Goal: Navigation & Orientation: Find specific page/section

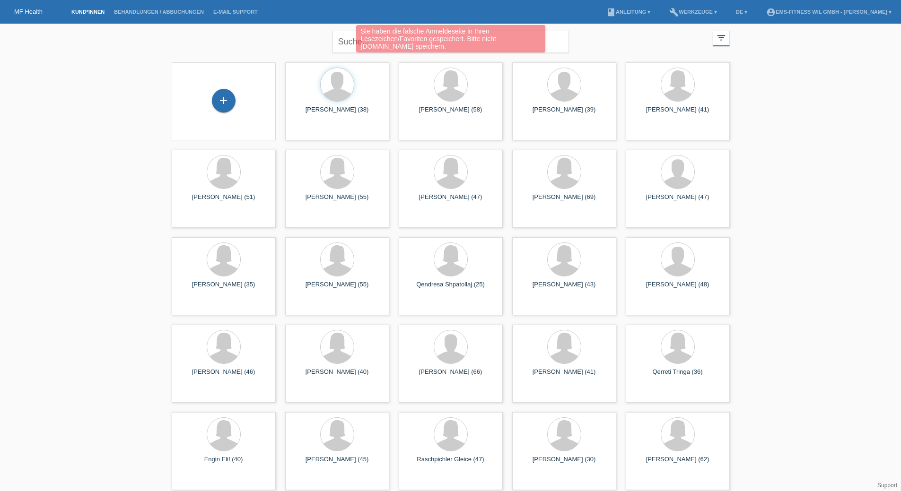
click at [349, 42] on div "Sie haben die falsche Anmeldeseite in Ihren Lesezeichen/Favoriten gespeichert. …" at bounding box center [450, 40] width 540 height 30
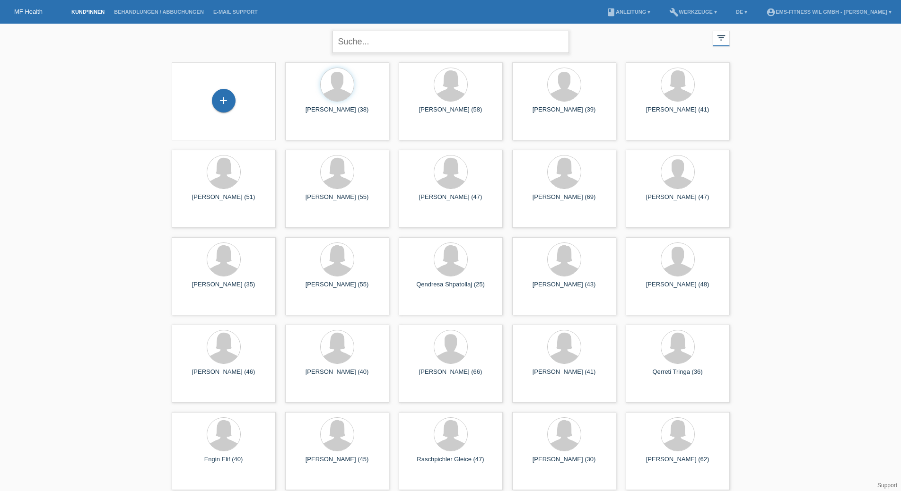
click at [428, 43] on input "text" at bounding box center [450, 42] width 236 height 22
type input "silke"
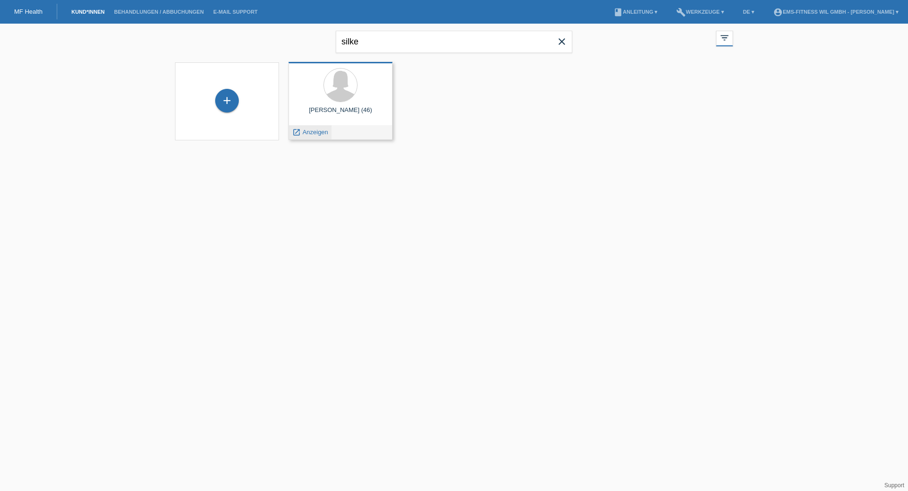
click at [310, 130] on span "Anzeigen" at bounding box center [316, 132] width 26 height 7
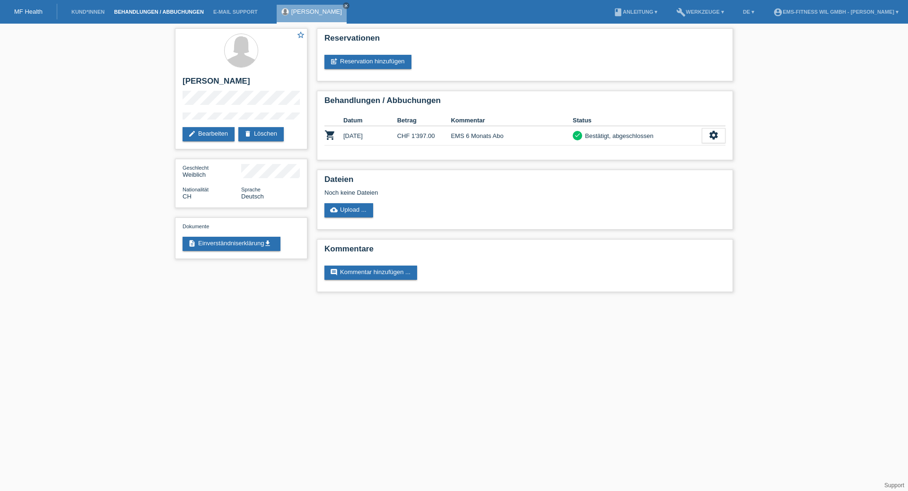
click at [152, 11] on link "Behandlungen / Abbuchungen" at bounding box center [158, 12] width 99 height 6
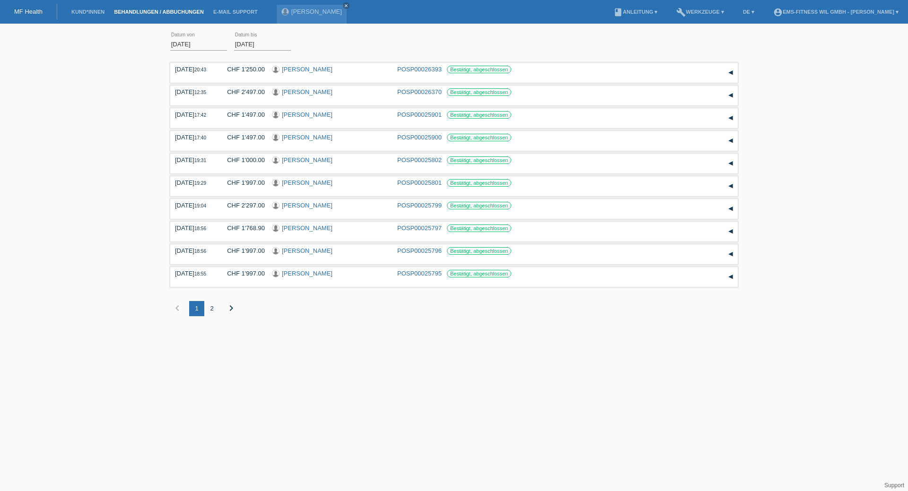
click at [30, 11] on link "MF Health" at bounding box center [28, 11] width 28 height 7
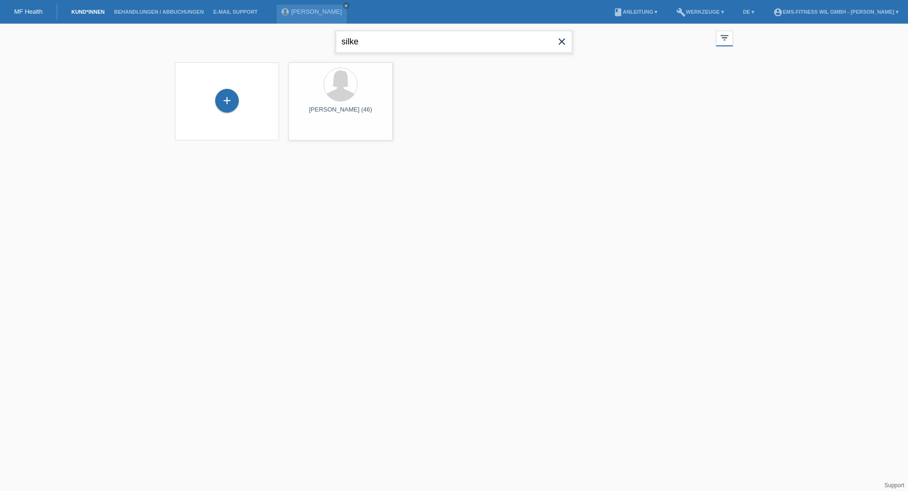
drag, startPoint x: 367, startPoint y: 40, endPoint x: 277, endPoint y: 41, distance: 89.8
click at [290, 43] on div "silke close filter_list view_module Alle Kund*innen anzeigen star Markierte Kun…" at bounding box center [453, 41] width 567 height 34
type input "staubli"
click at [432, 134] on span "Anzeigen" at bounding box center [429, 132] width 26 height 7
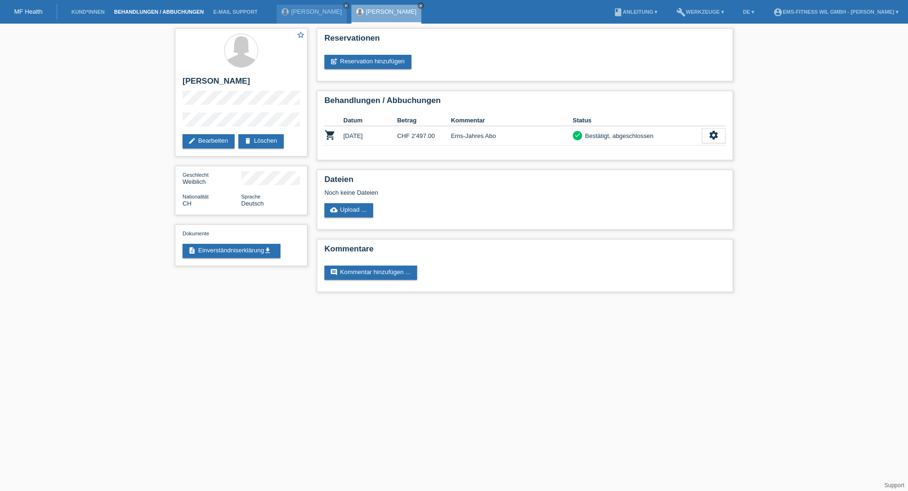
click at [171, 13] on link "Behandlungen / Abbuchungen" at bounding box center [158, 12] width 99 height 6
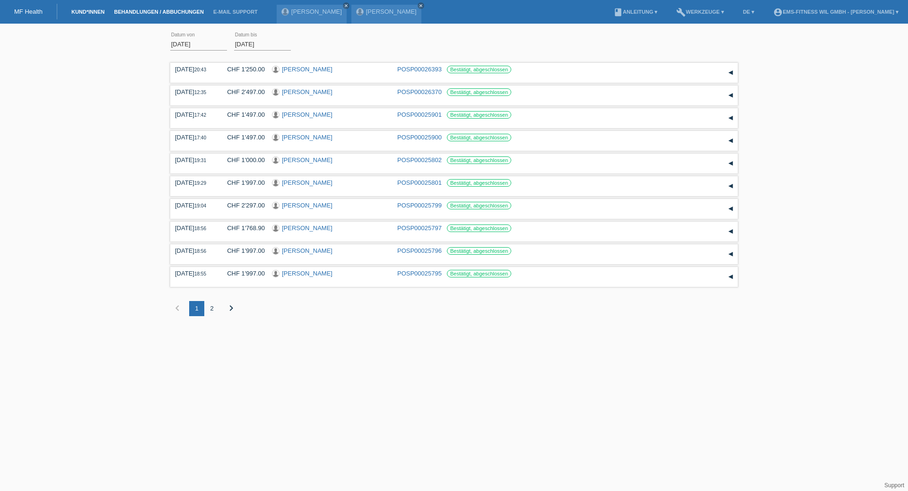
click at [86, 12] on link "Kund*innen" at bounding box center [88, 12] width 43 height 6
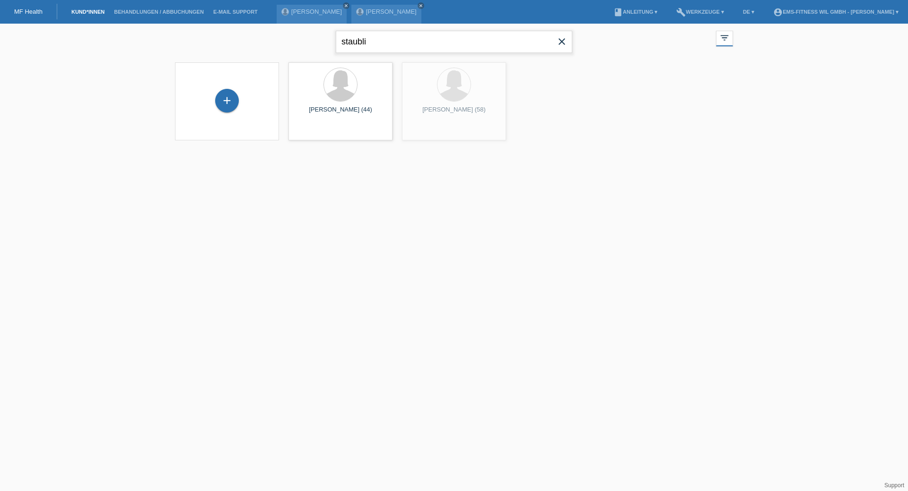
drag, startPoint x: 378, startPoint y: 46, endPoint x: 203, endPoint y: 43, distance: 174.5
click at [203, 43] on div "staubli close filter_list view_module Alle Kund*innen anzeigen star Markierte K…" at bounding box center [453, 41] width 567 height 34
type input "o"
type input "benigna"
drag, startPoint x: 385, startPoint y: 45, endPoint x: 170, endPoint y: 15, distance: 217.2
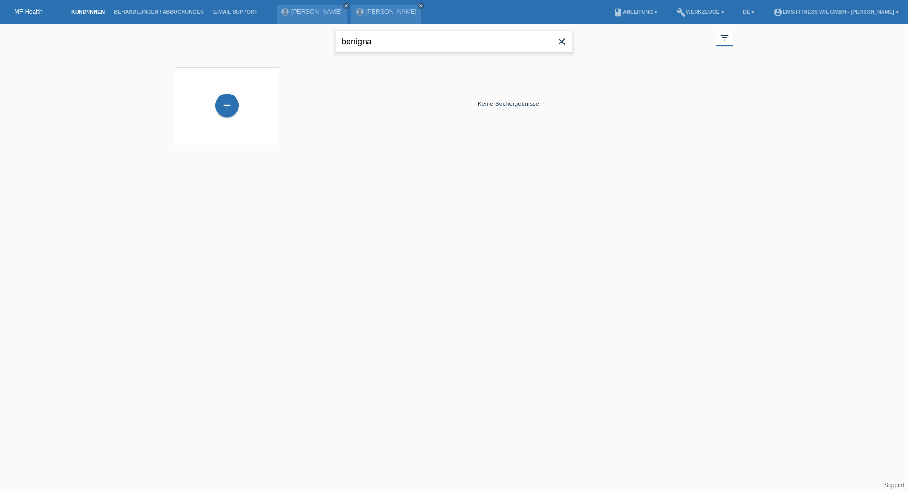
click at [172, 24] on body "MF Health Kund*innen Behandlungen / Abbuchungen E-Mail Support Silke Schmidt cl…" at bounding box center [454, 90] width 908 height 133
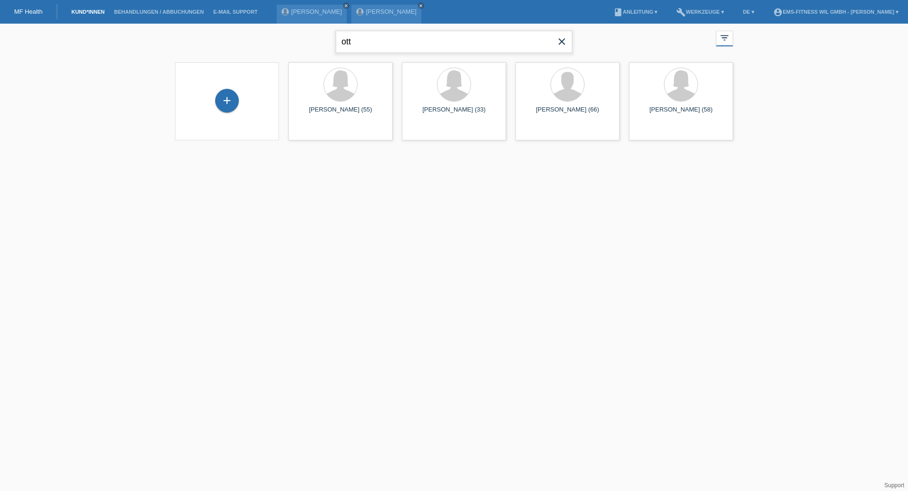
drag, startPoint x: 374, startPoint y: 45, endPoint x: 187, endPoint y: 25, distance: 188.3
click at [192, 26] on div "ott close filter_list view_module Alle Kund*innen anzeigen star Markierte Kund*…" at bounding box center [453, 41] width 567 height 34
type input "toth"
click at [314, 130] on span "Anzeigen" at bounding box center [316, 132] width 26 height 7
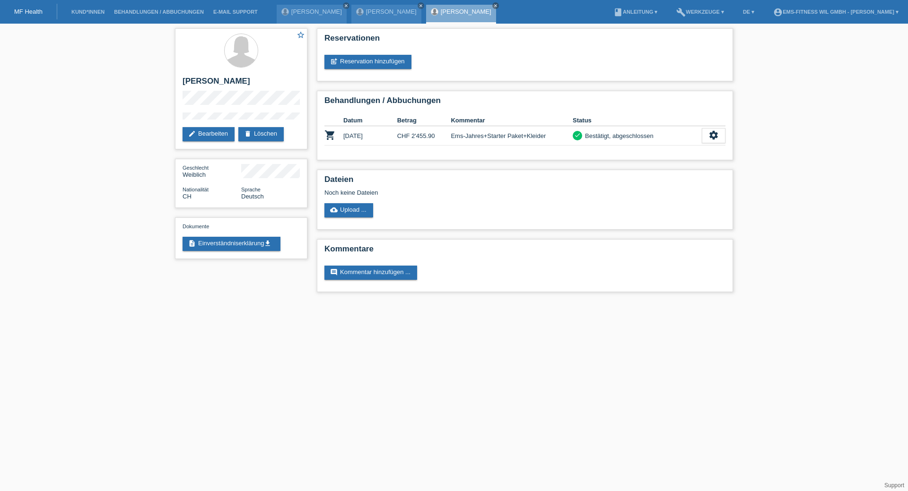
click at [86, 17] on li "Kund*innen" at bounding box center [88, 12] width 43 height 24
click at [87, 14] on link "Kund*innen" at bounding box center [88, 12] width 43 height 6
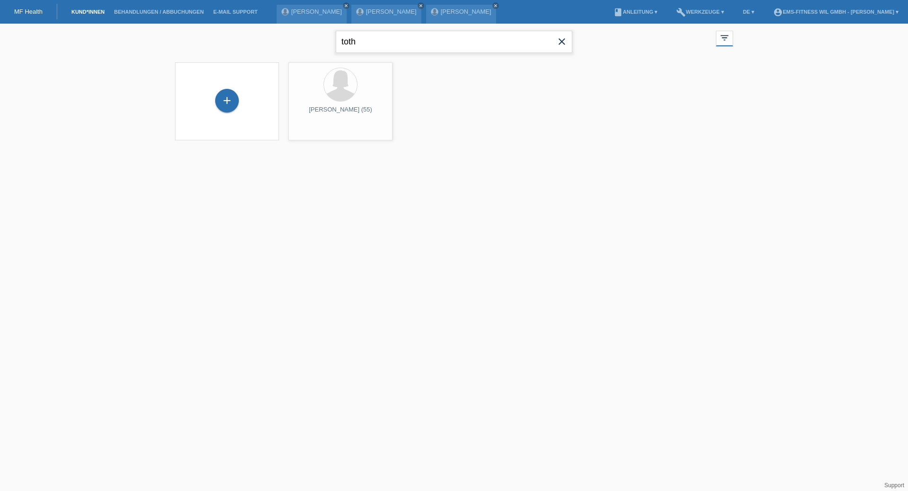
drag, startPoint x: 372, startPoint y: 39, endPoint x: 264, endPoint y: 35, distance: 108.3
click at [260, 35] on div "toth close filter_list view_module Alle Kund*innen anzeigen star Markierte [PER…" at bounding box center [453, 41] width 567 height 34
type input "shabani"
click at [312, 134] on span "Anzeigen" at bounding box center [316, 132] width 26 height 7
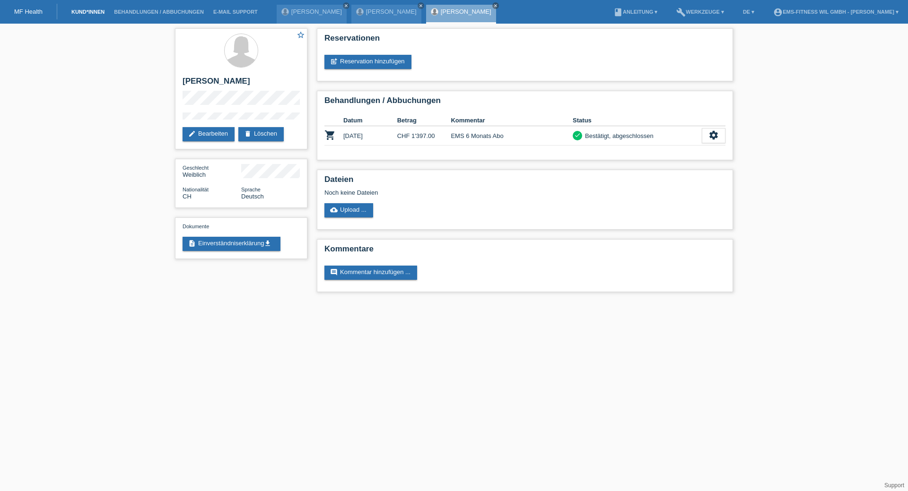
click at [95, 13] on link "Kund*innen" at bounding box center [88, 12] width 43 height 6
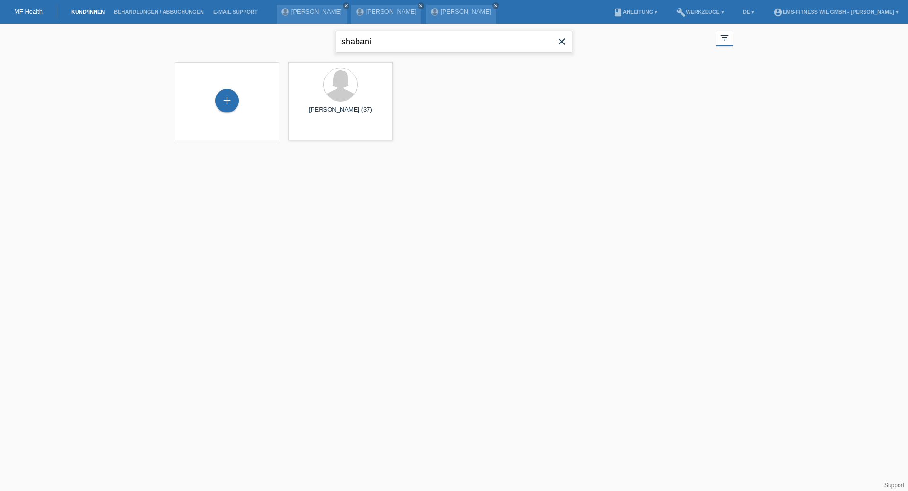
drag, startPoint x: 386, startPoint y: 43, endPoint x: 242, endPoint y: 37, distance: 144.3
click at [248, 37] on div "shabani close filter_list view_module Alle Kund*innen anzeigen star Markierte […" at bounding box center [453, 41] width 567 height 34
drag, startPoint x: 386, startPoint y: 43, endPoint x: 271, endPoint y: 28, distance: 115.7
click at [271, 28] on div "gehrig close filter_list view_module Alle Kund*innen anzeigen star Markierte [P…" at bounding box center [453, 41] width 567 height 34
type input "valotti"
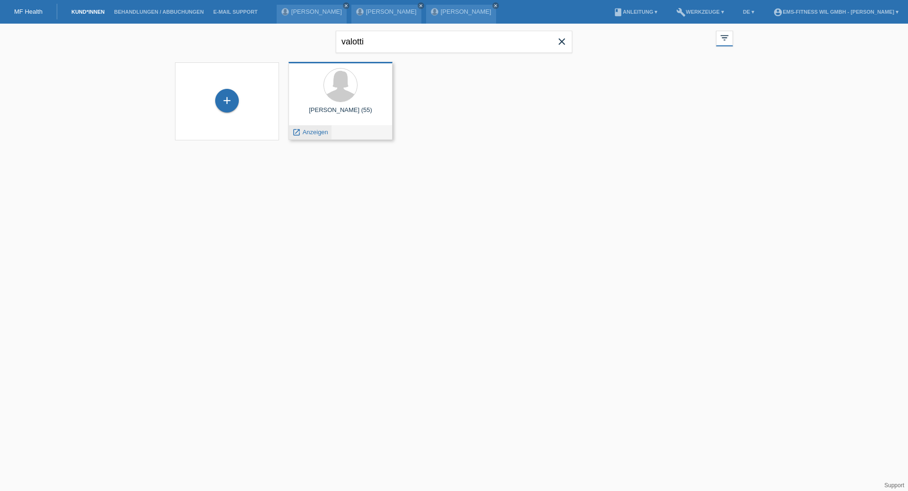
click at [314, 130] on span "Anzeigen" at bounding box center [316, 132] width 26 height 7
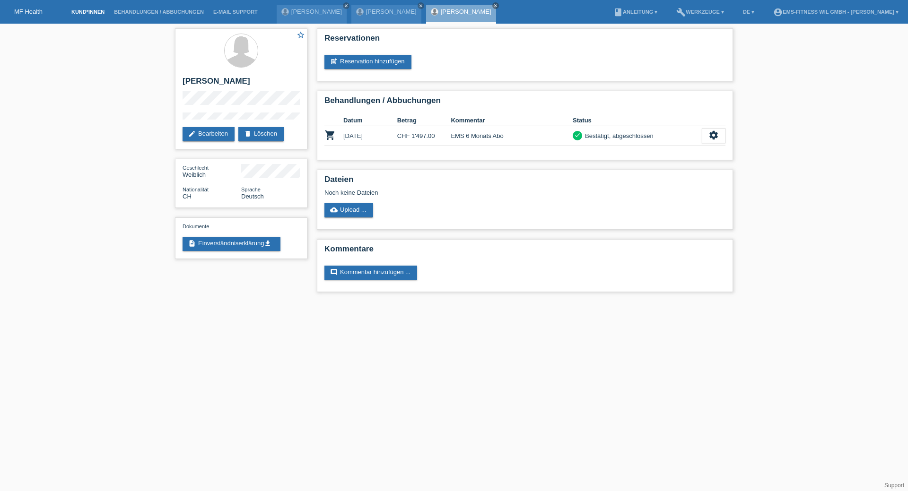
click at [81, 12] on link "Kund*innen" at bounding box center [88, 12] width 43 height 6
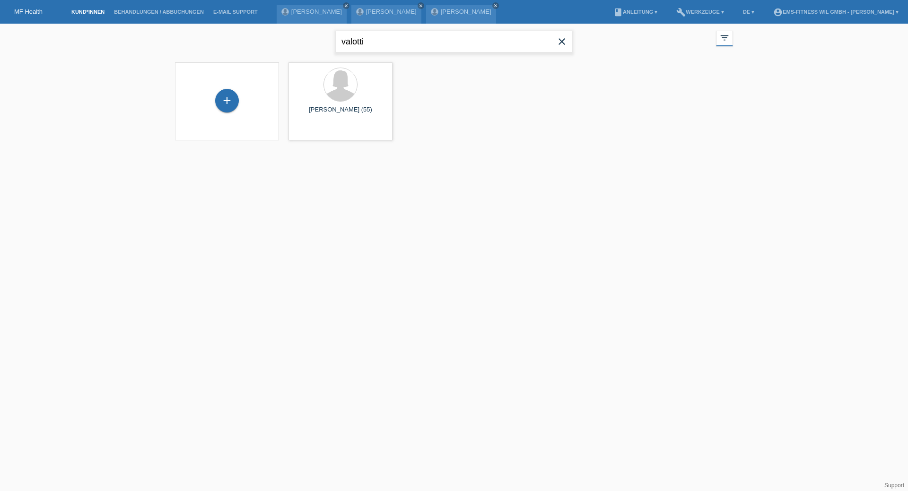
drag, startPoint x: 377, startPoint y: 43, endPoint x: 276, endPoint y: 46, distance: 101.7
click at [276, 46] on div "valotti close filter_list view_module Alle Kund*innen anzeigen star Markierte K…" at bounding box center [453, 41] width 567 height 34
type input "rahel"
click at [316, 131] on span "Anzeigen" at bounding box center [316, 132] width 26 height 7
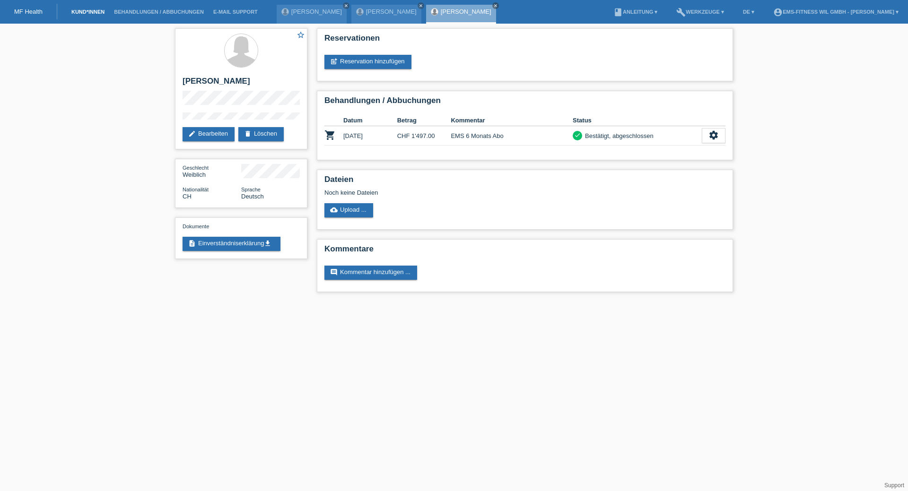
click at [101, 10] on link "Kund*innen" at bounding box center [88, 12] width 43 height 6
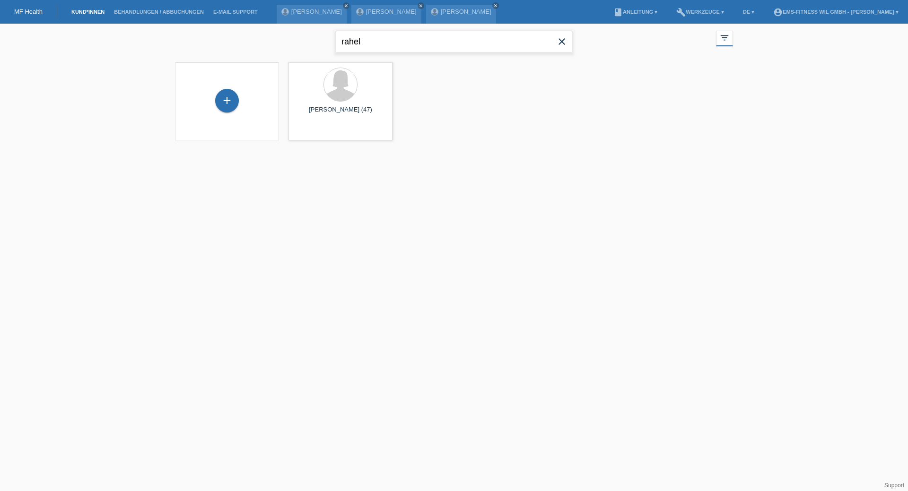
drag, startPoint x: 394, startPoint y: 40, endPoint x: 275, endPoint y: 28, distance: 119.8
click at [277, 28] on div "rahel close filter_list view_module Alle Kund*innen anzeigen star Markierte [PE…" at bounding box center [453, 41] width 567 height 34
click at [367, 54] on div "gewinge close" at bounding box center [454, 41] width 236 height 34
drag, startPoint x: 359, startPoint y: 41, endPoint x: 288, endPoint y: 42, distance: 70.9
click at [293, 42] on div "gewinge close filter_list view_module Alle Kund*innen anzeigen star Markierte […" at bounding box center [453, 41] width 567 height 34
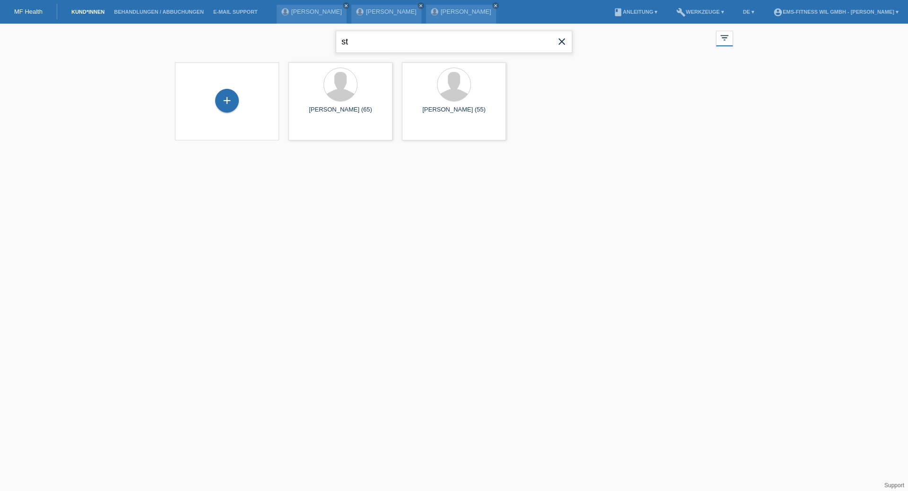
type input "s"
type input "donatella"
click at [316, 132] on span "Anzeigen" at bounding box center [316, 132] width 26 height 7
